Goal: Information Seeking & Learning: Find specific fact

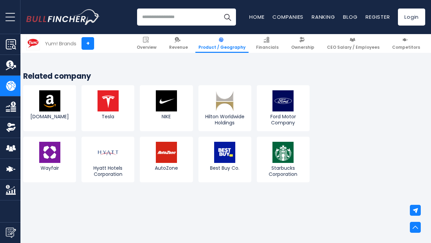
scroll to position [1359, 3]
click at [163, 10] on input "search" at bounding box center [186, 17] width 99 height 17
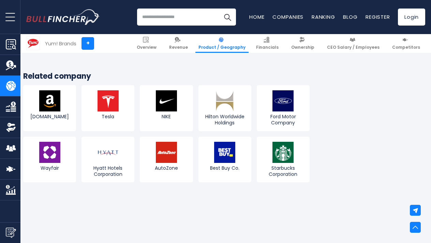
click at [167, 16] on input "search" at bounding box center [186, 17] width 99 height 17
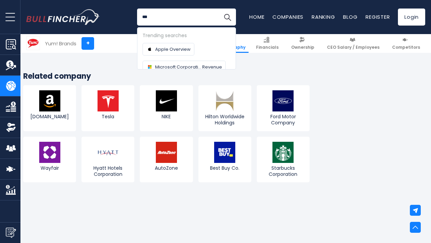
type input "***"
click at [228, 17] on button "Search" at bounding box center [227, 17] width 17 height 17
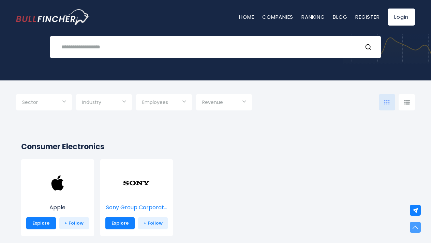
scroll to position [60, 0]
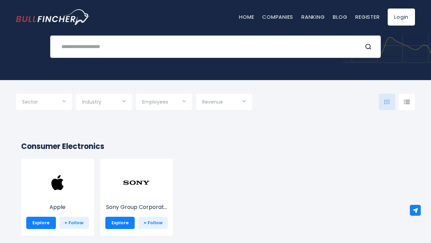
click at [101, 47] on input "text" at bounding box center [207, 46] width 300 height 13
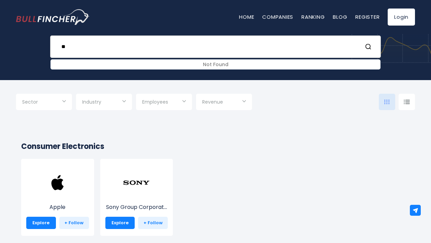
type input "*"
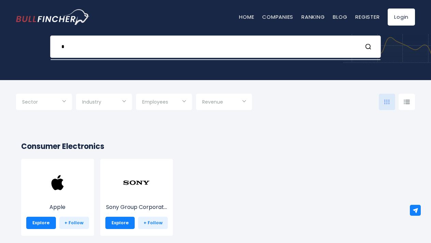
scroll to position [0, 0]
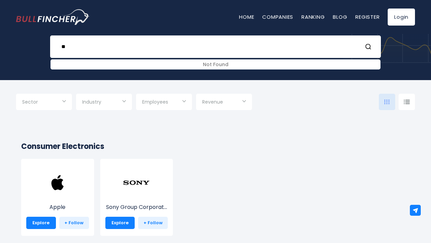
type input "*"
